Goal: Browse casually

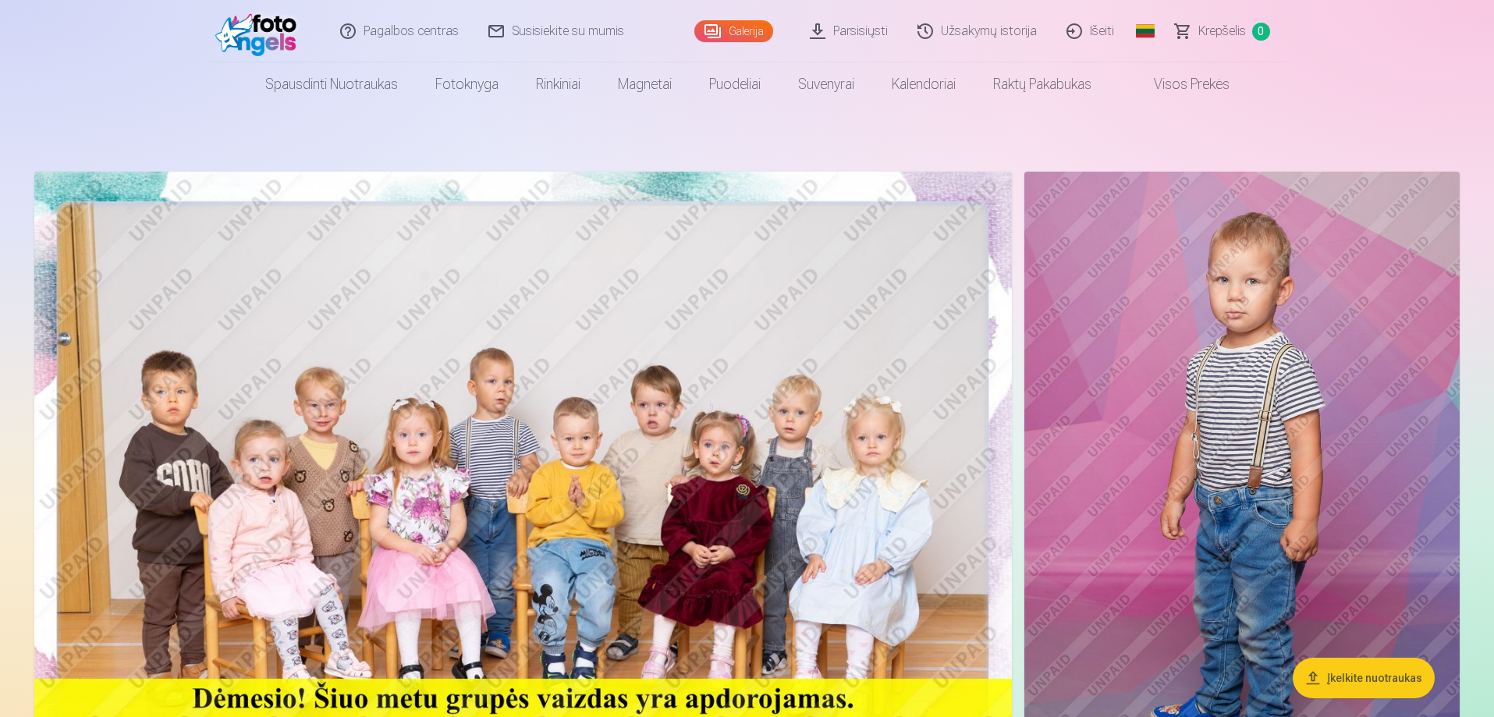
drag, startPoint x: 625, startPoint y: 392, endPoint x: 549, endPoint y: 410, distance: 78.4
click at [549, 410] on img at bounding box center [523, 498] width 978 height 652
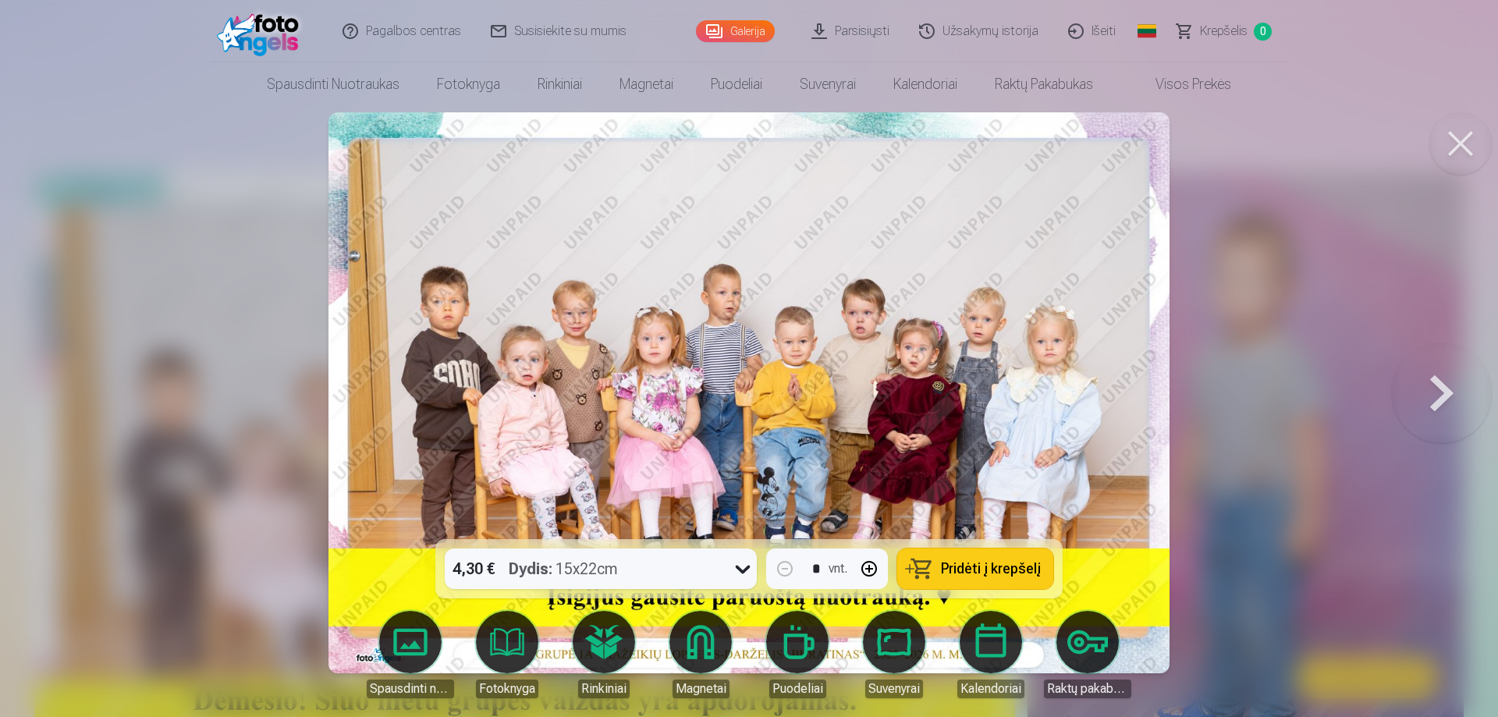
click at [1457, 399] on button at bounding box center [1442, 392] width 100 height 261
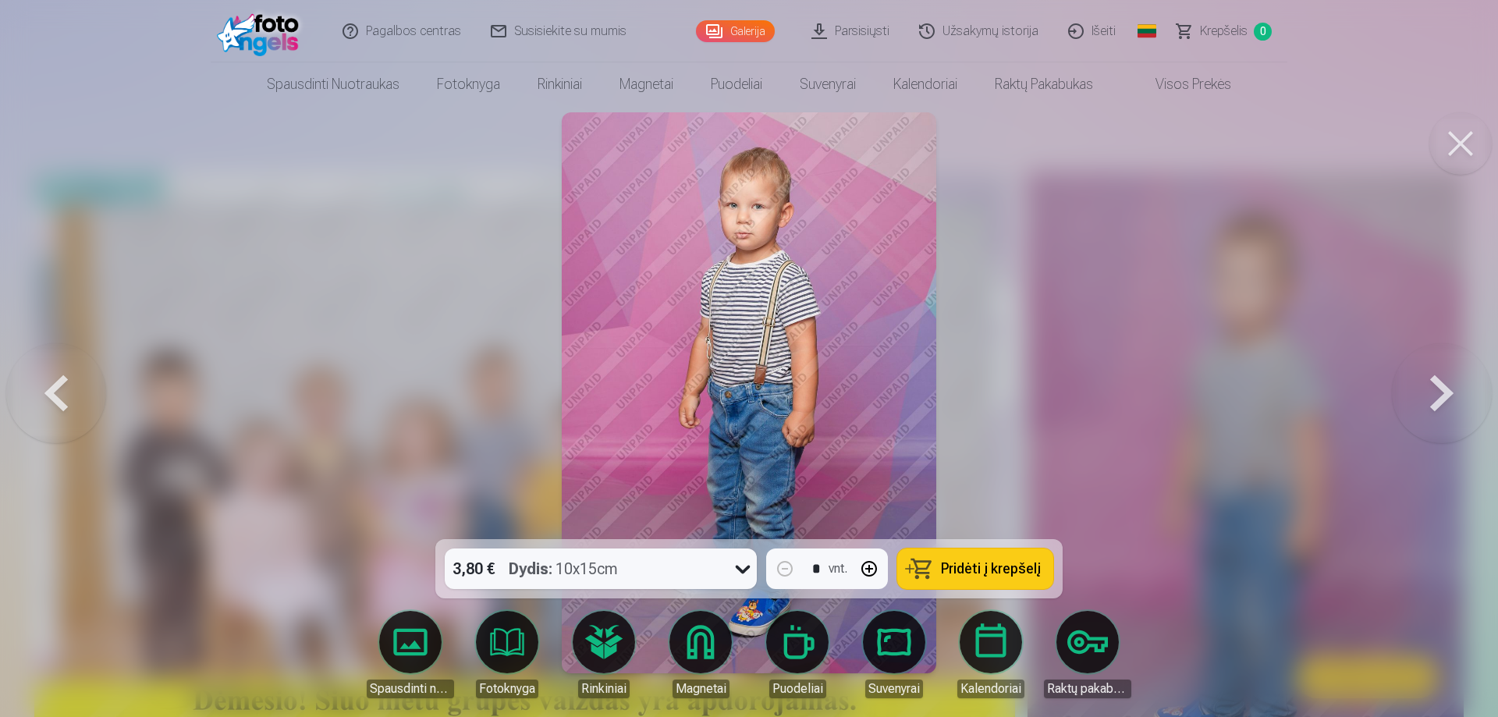
click at [1471, 399] on button at bounding box center [1442, 392] width 100 height 261
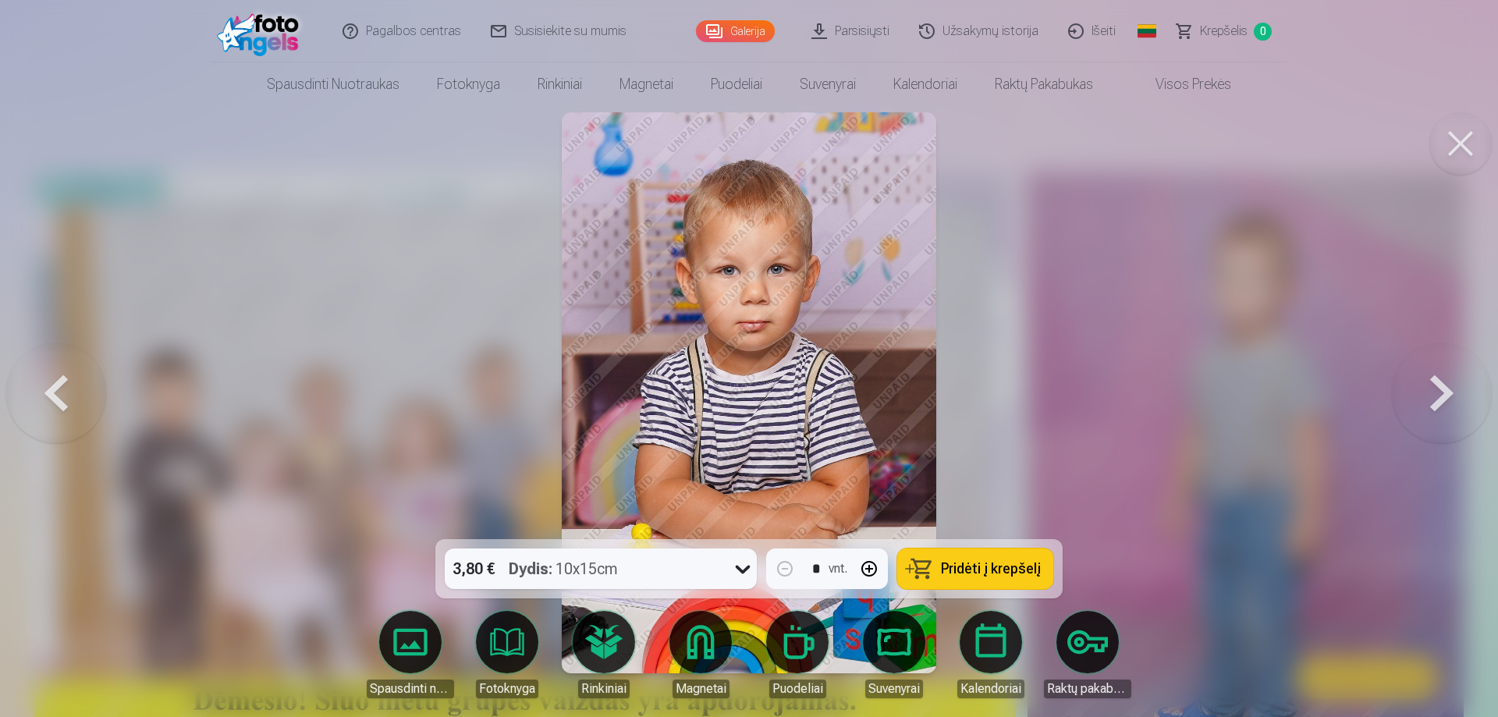
click at [1457, 396] on button at bounding box center [1442, 392] width 100 height 261
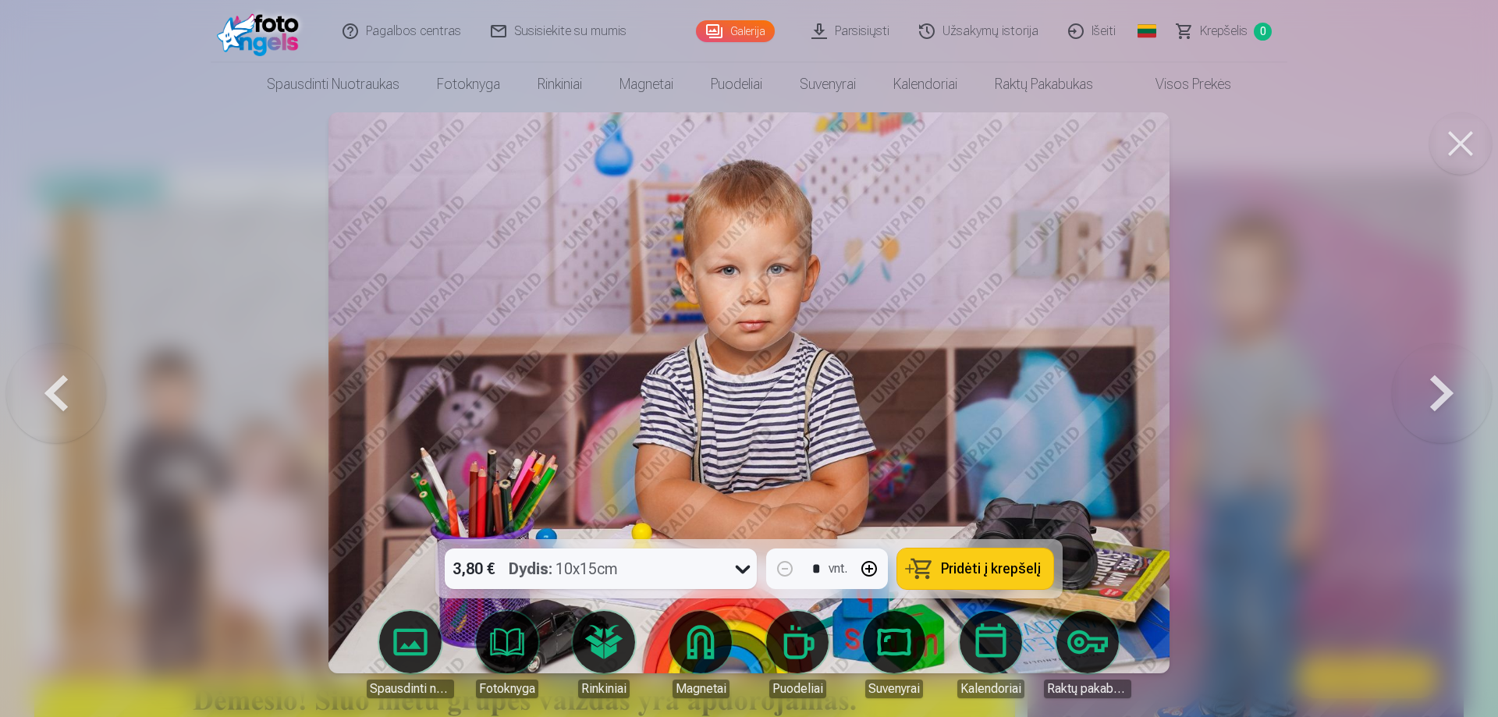
click at [1454, 404] on button at bounding box center [1442, 392] width 100 height 261
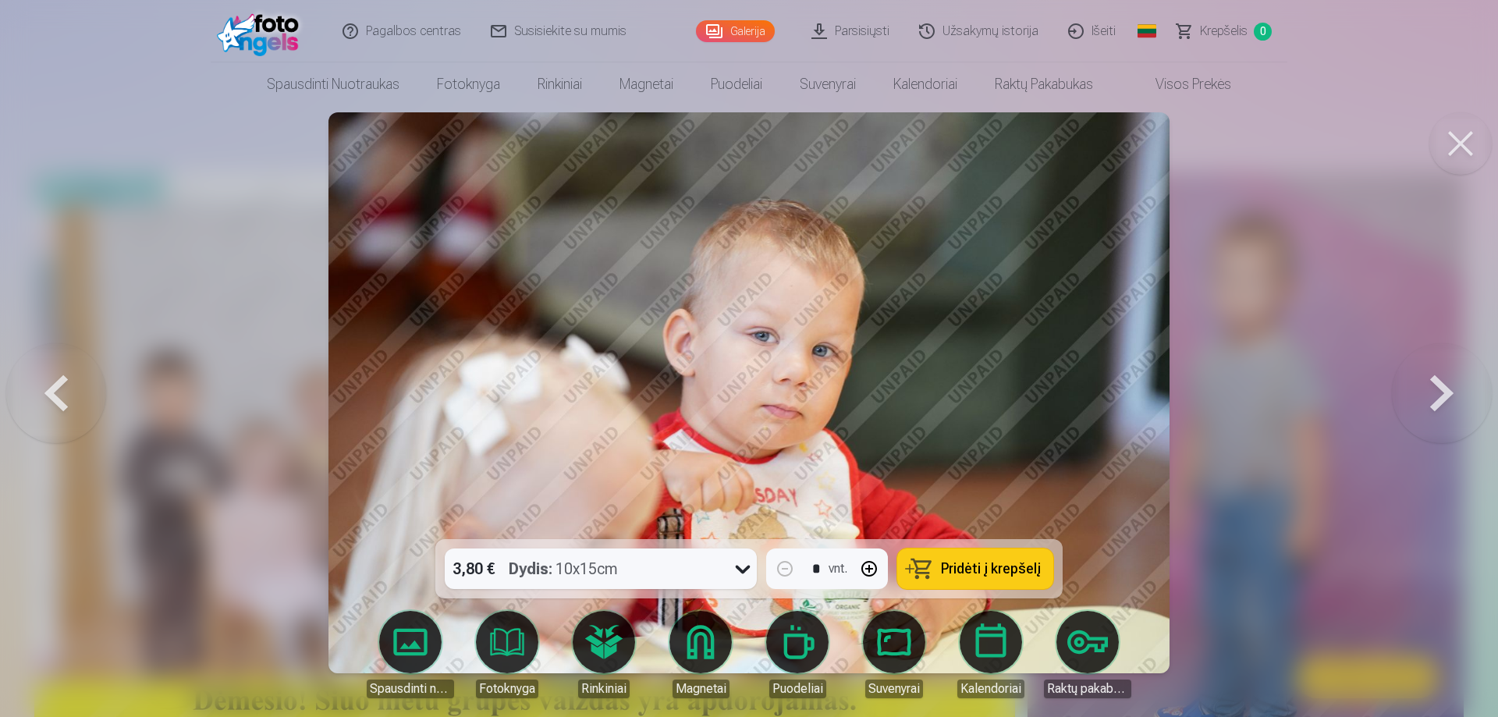
click at [1440, 401] on button at bounding box center [1442, 392] width 100 height 261
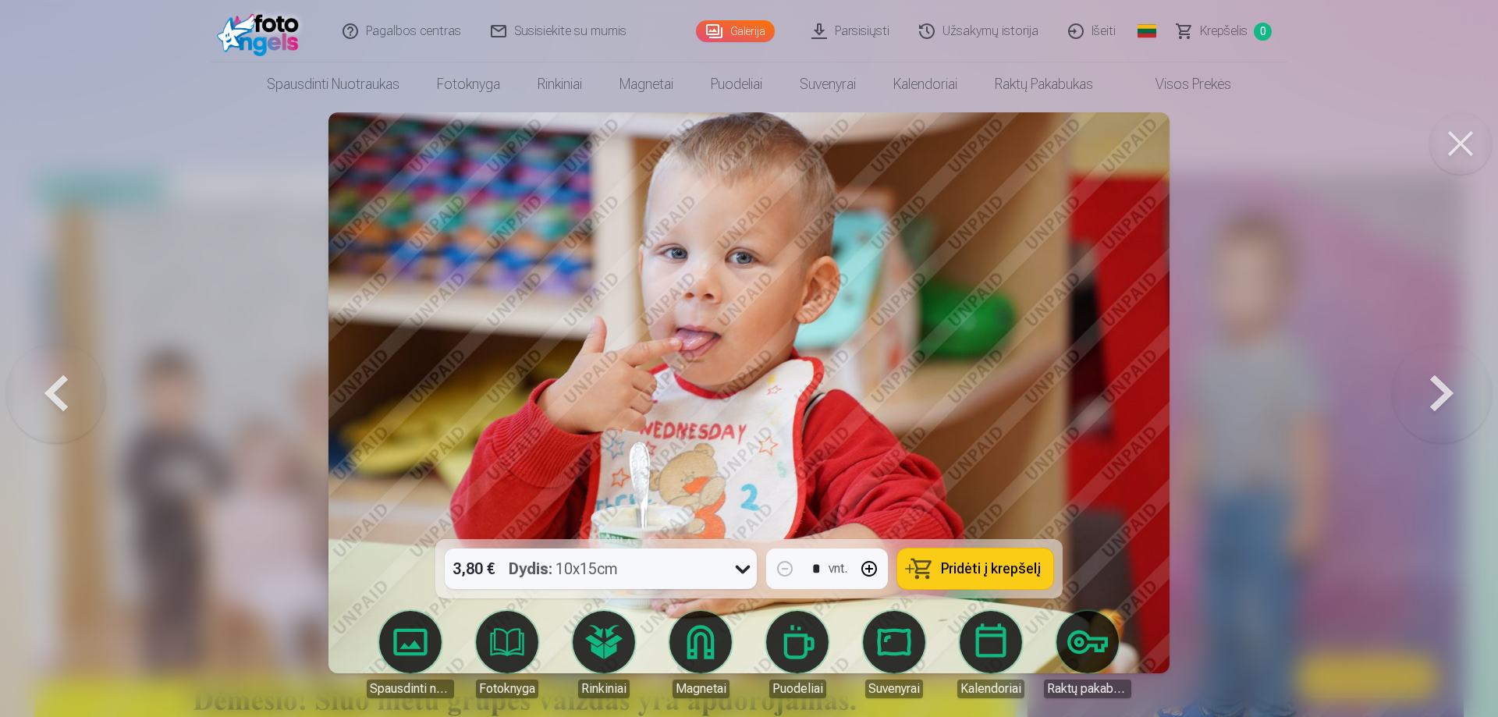
click at [1443, 386] on button at bounding box center [1442, 392] width 100 height 261
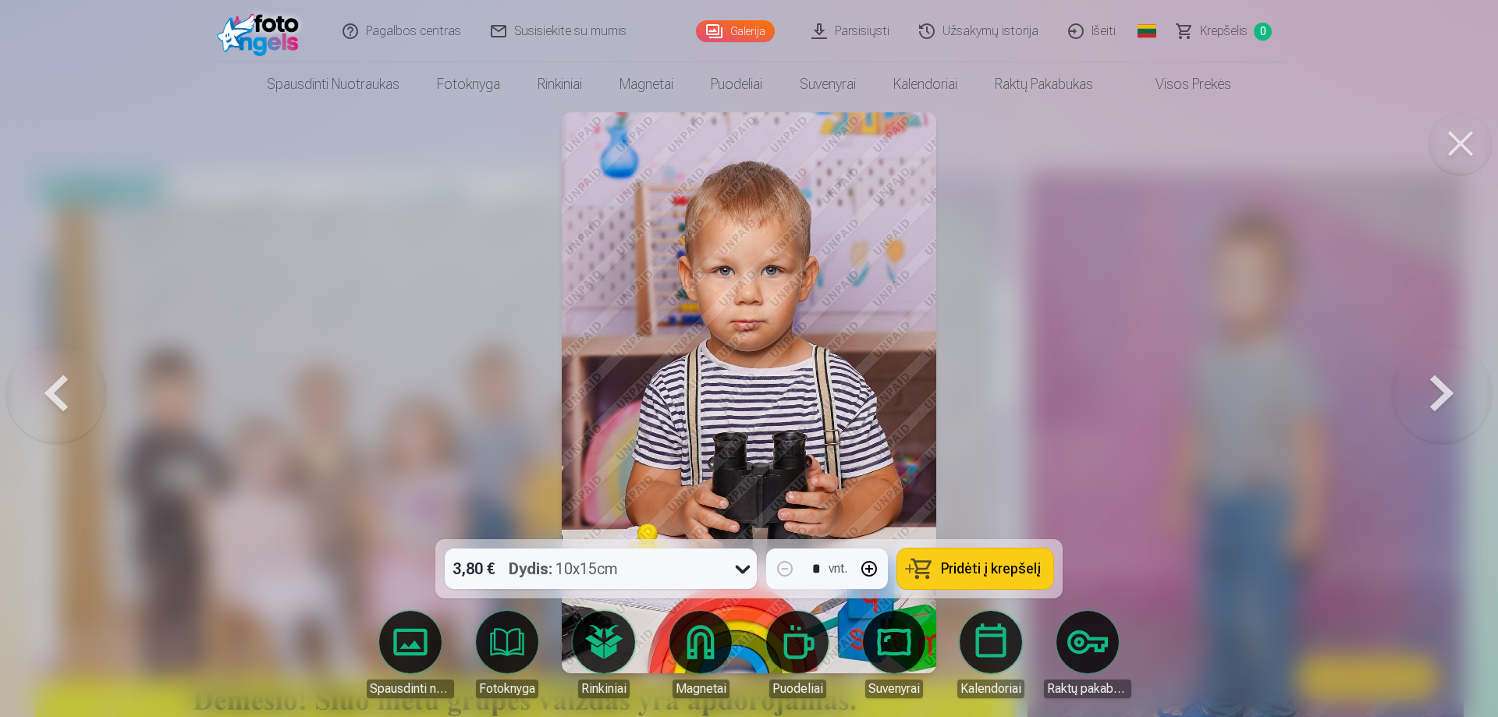
click at [1466, 393] on button at bounding box center [1442, 392] width 100 height 261
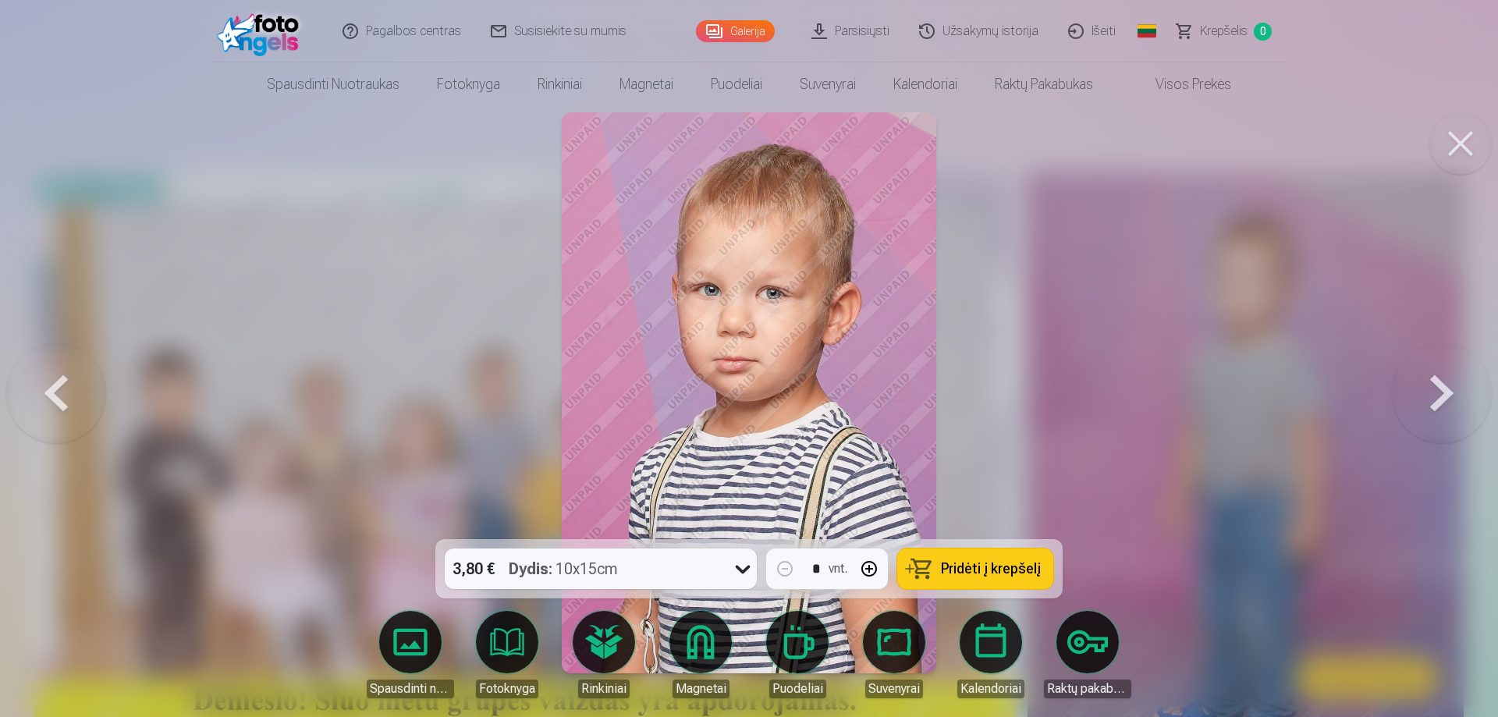
click at [1451, 385] on button at bounding box center [1442, 392] width 100 height 261
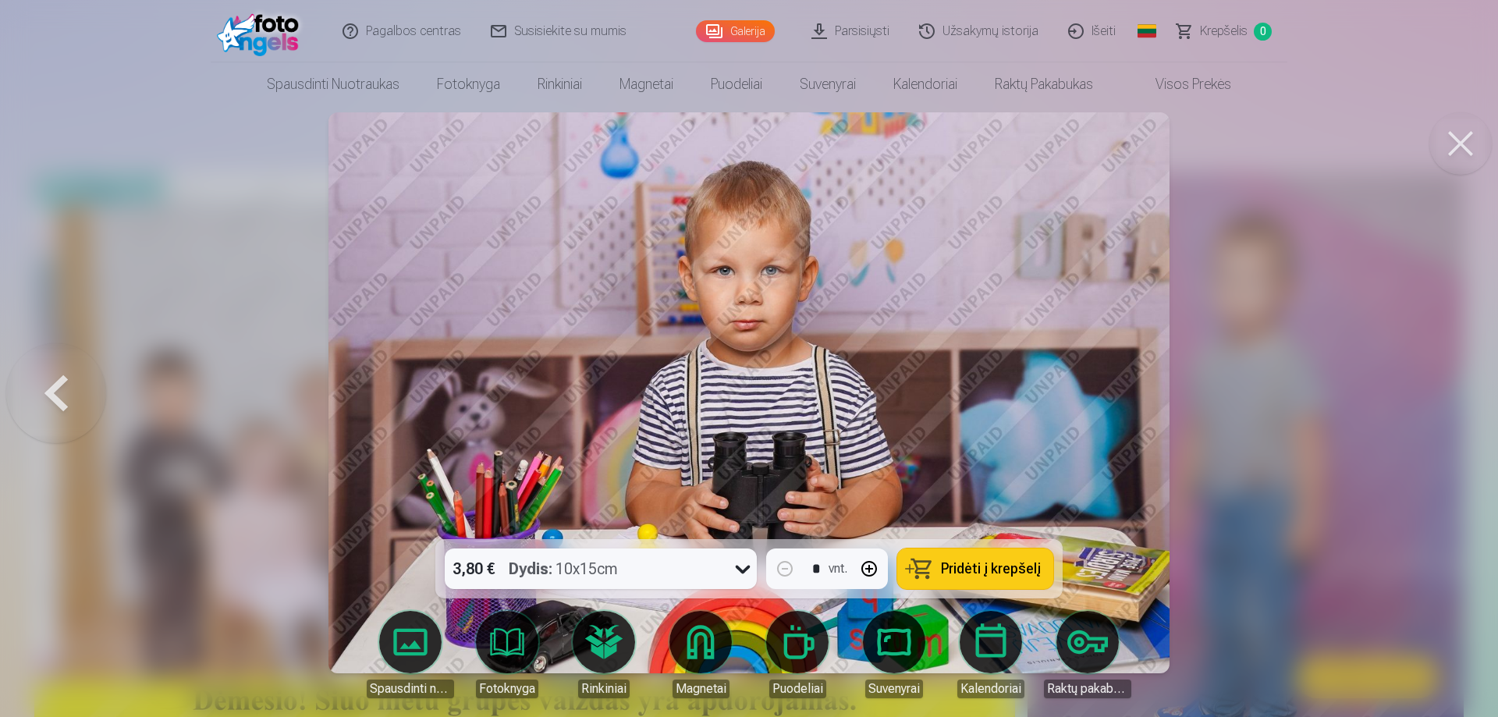
click at [1440, 376] on div at bounding box center [749, 358] width 1498 height 717
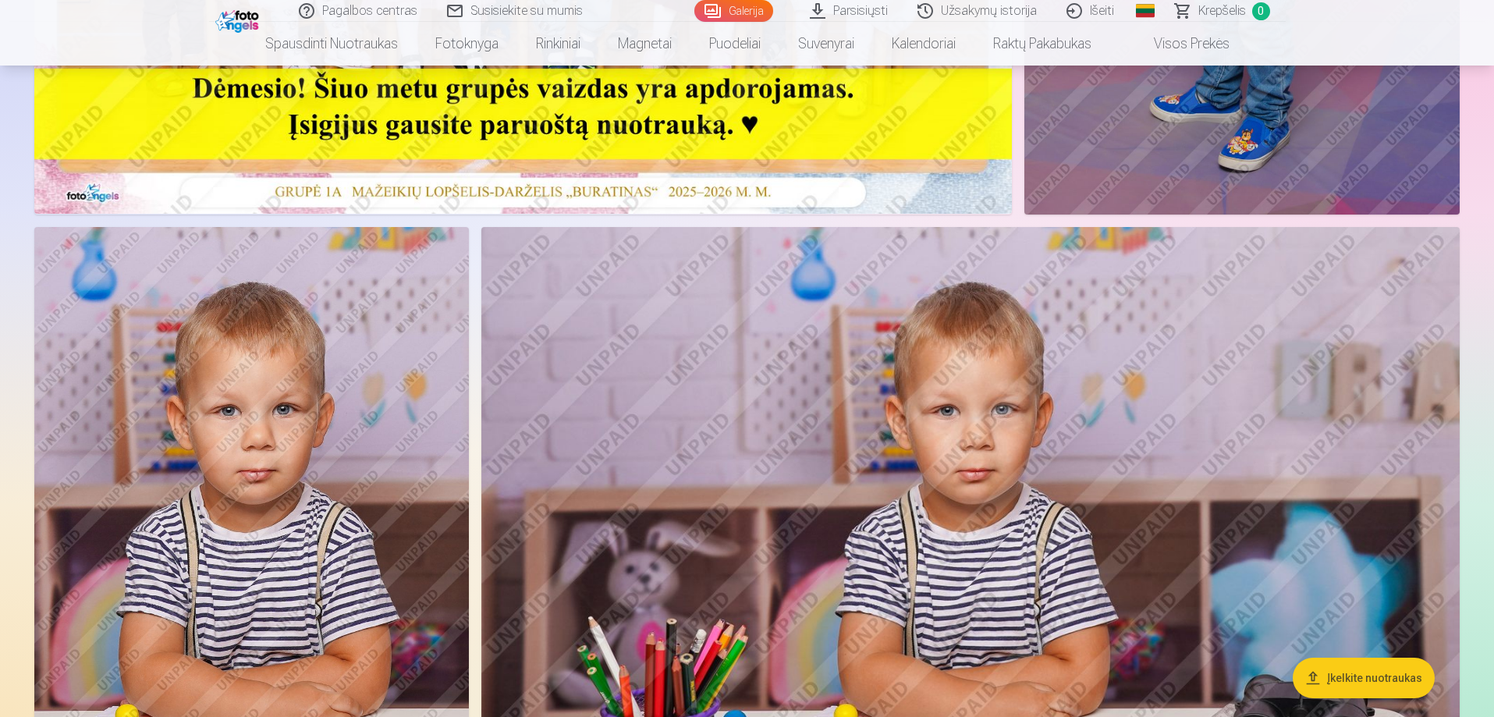
scroll to position [858, 0]
